Goal: Book appointment/travel/reservation

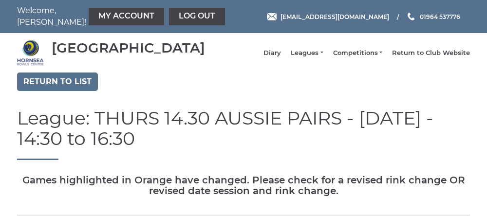
click at [94, 19] on link "My Account" at bounding box center [126, 17] width 75 height 18
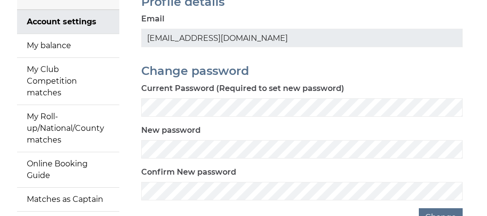
scroll to position [88, 0]
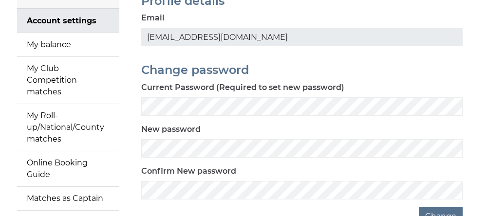
click at [53, 138] on link "My Roll-up/National/County matches" at bounding box center [68, 127] width 102 height 47
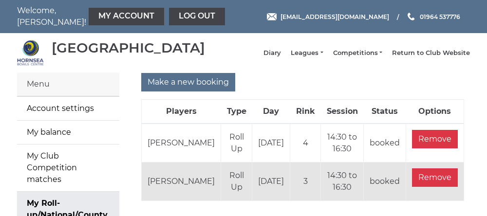
click at [252, 187] on td "30/09/2025" at bounding box center [271, 182] width 38 height 38
click at [225, 186] on td "Roll Up" at bounding box center [236, 182] width 31 height 38
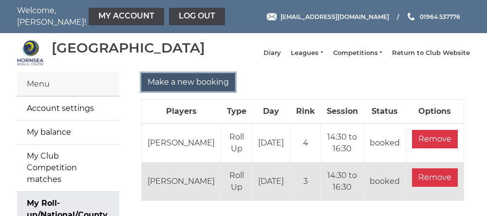
click at [186, 92] on input "Make a new booking" at bounding box center [188, 82] width 94 height 18
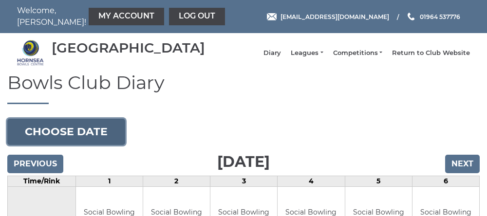
click at [53, 136] on button "Choose date" at bounding box center [66, 132] width 118 height 26
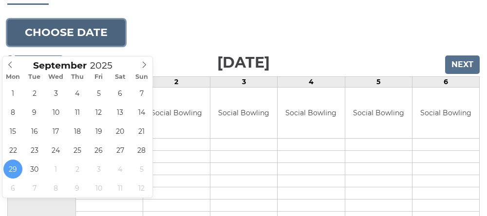
scroll to position [100, 0]
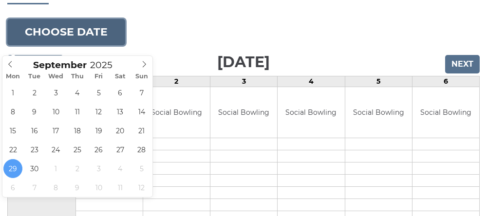
type input "2025-09-30"
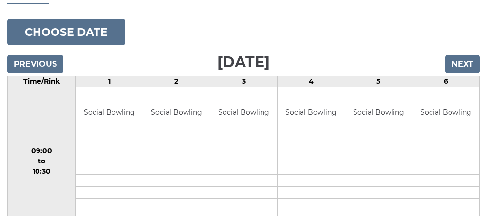
scroll to position [141, 0]
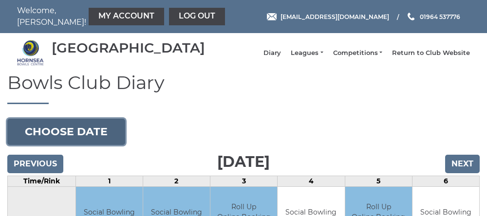
click at [71, 134] on button "Choose date" at bounding box center [66, 132] width 118 height 26
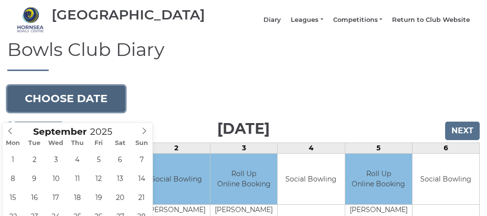
scroll to position [34, 0]
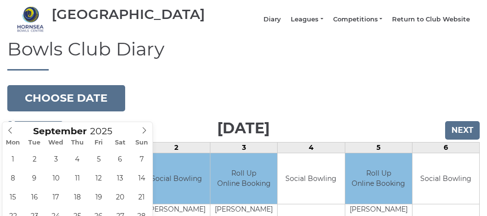
click at [141, 129] on icon at bounding box center [144, 130] width 7 height 7
type input "[DATE]"
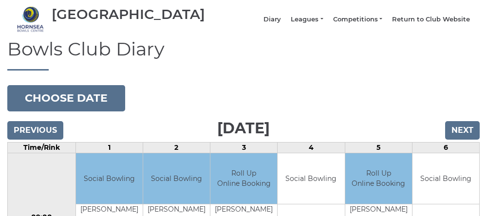
scroll to position [74, 0]
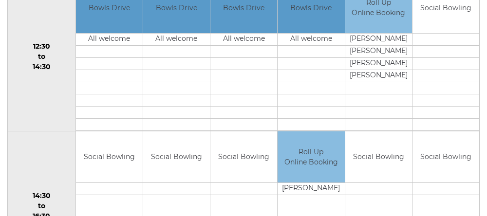
scroll to position [503, 0]
